Goal: Information Seeking & Learning: Learn about a topic

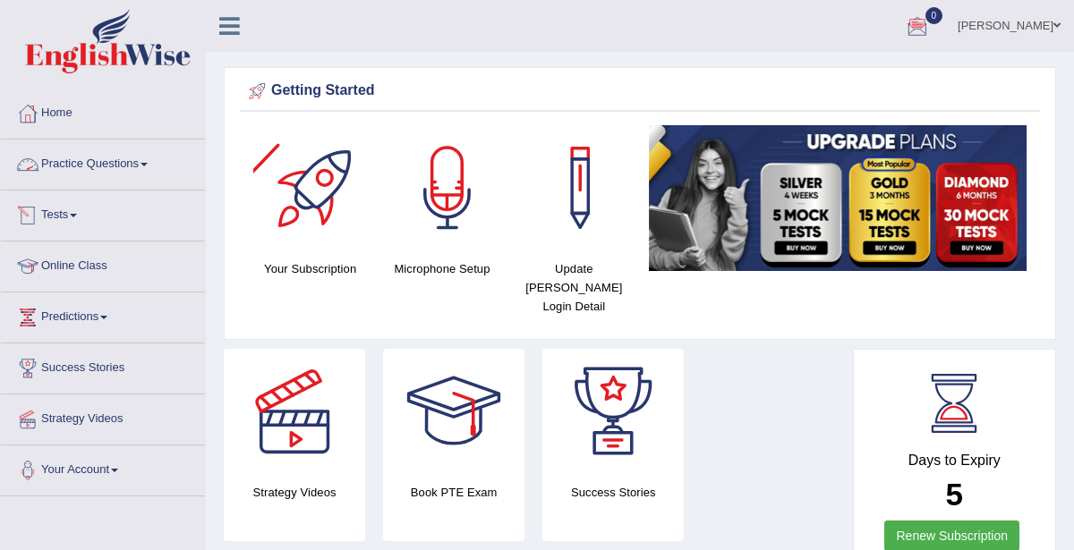
click at [131, 163] on link "Practice Questions" at bounding box center [103, 162] width 204 height 45
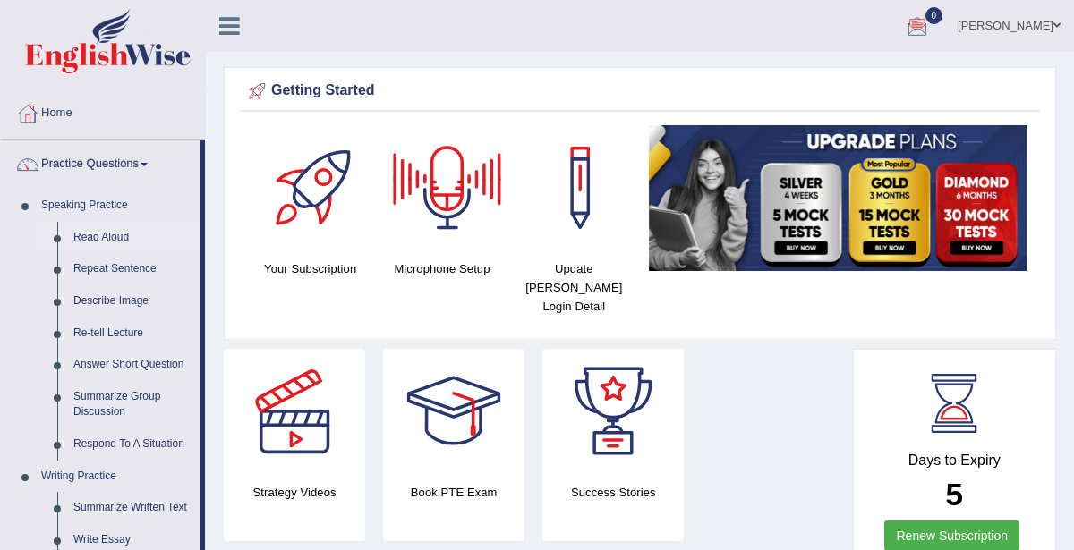
click at [113, 229] on link "Read Aloud" at bounding box center [132, 238] width 135 height 32
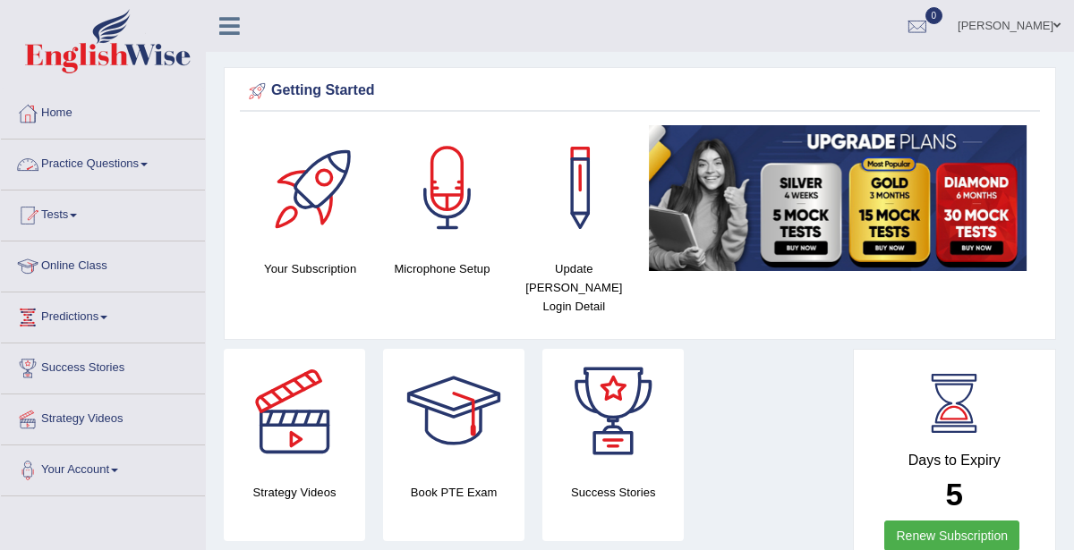
click at [133, 166] on link "Practice Questions" at bounding box center [103, 162] width 204 height 45
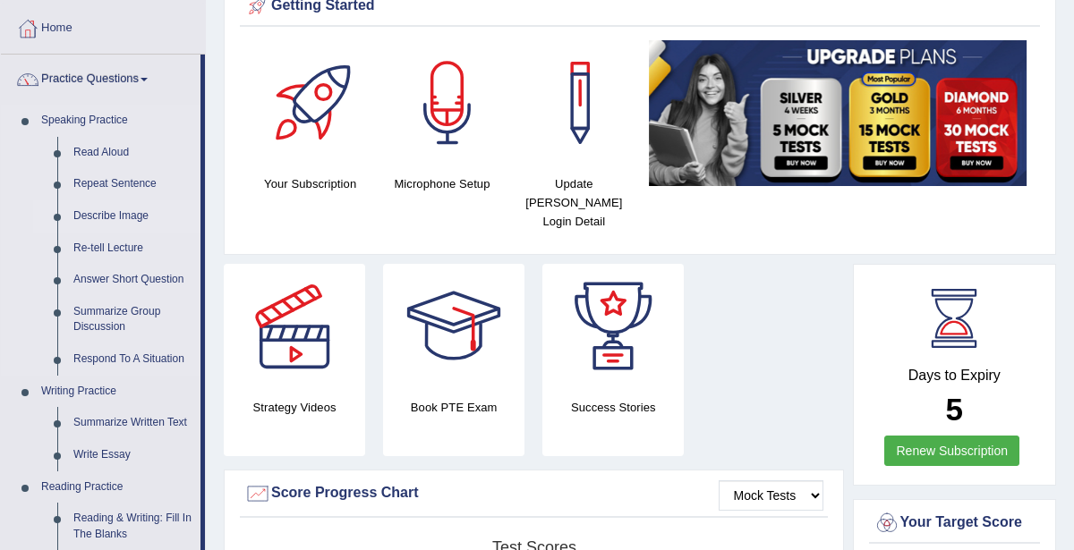
scroll to position [81, 0]
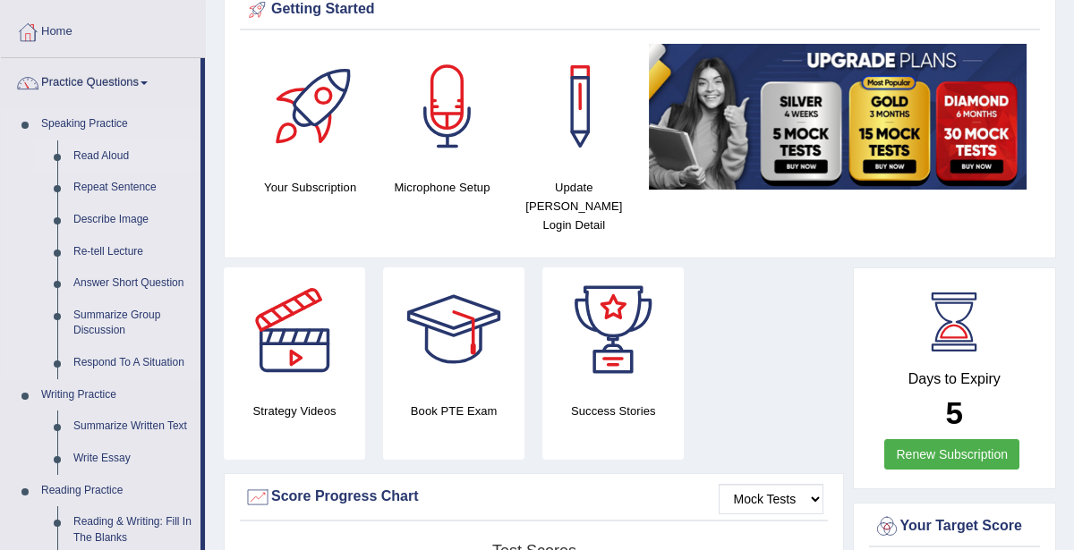
click at [97, 154] on link "Read Aloud" at bounding box center [132, 157] width 135 height 32
